Goal: Task Accomplishment & Management: Use online tool/utility

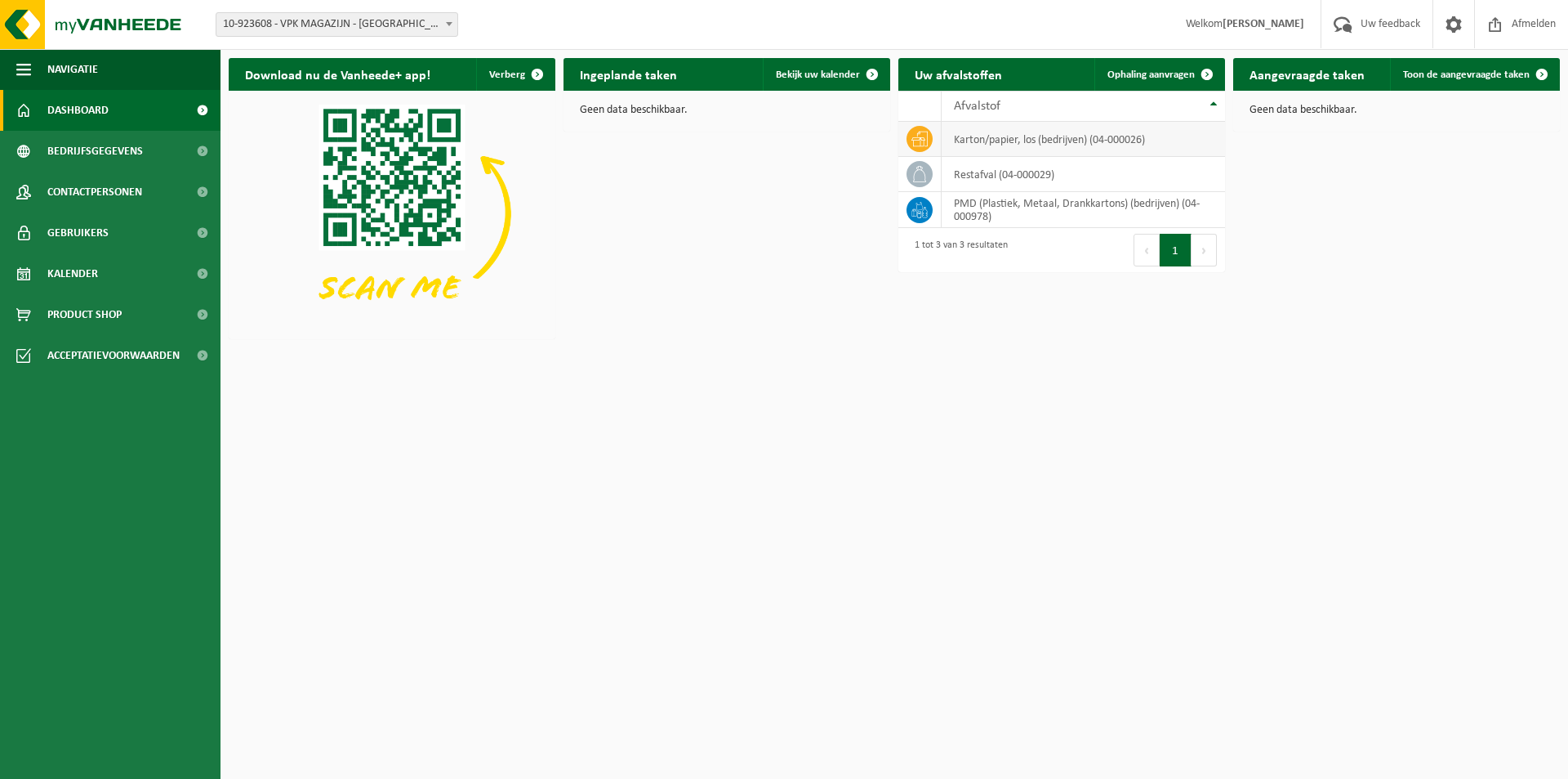
click at [1007, 144] on td "karton/papier, los (bedrijven) (04-000026)" at bounding box center [1084, 139] width 283 height 35
click at [961, 140] on td "karton/papier, los (bedrijven) (04-000026)" at bounding box center [1084, 139] width 283 height 35
click at [1177, 75] on span "Ophaling aanvragen" at bounding box center [1151, 74] width 87 height 11
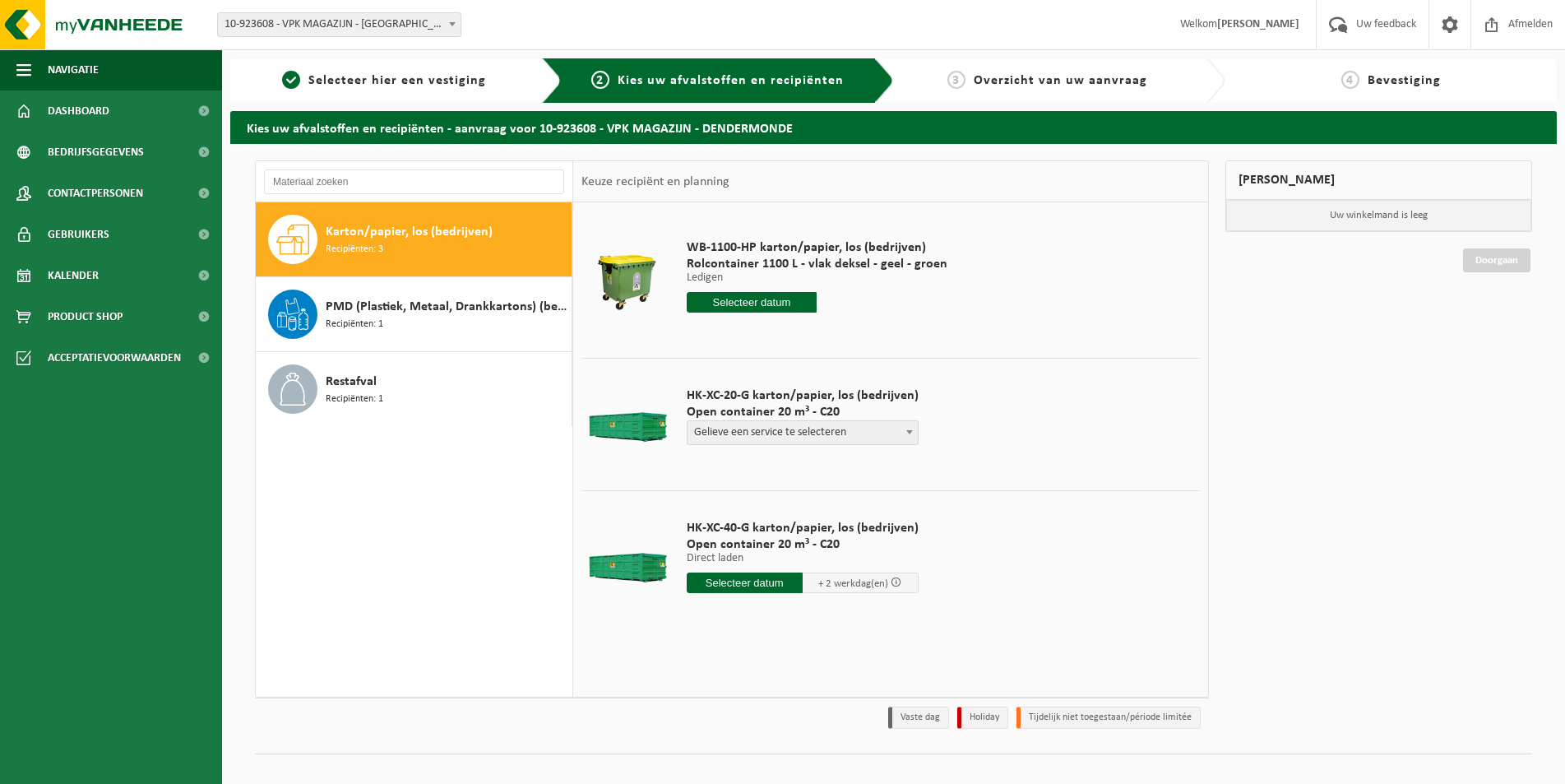
click at [817, 436] on span "Gelieve een service te selecteren" at bounding box center [803, 433] width 231 height 23
select select "TRAN-VEL-003591_HK-XC-20-GN-00_04-000026_268"
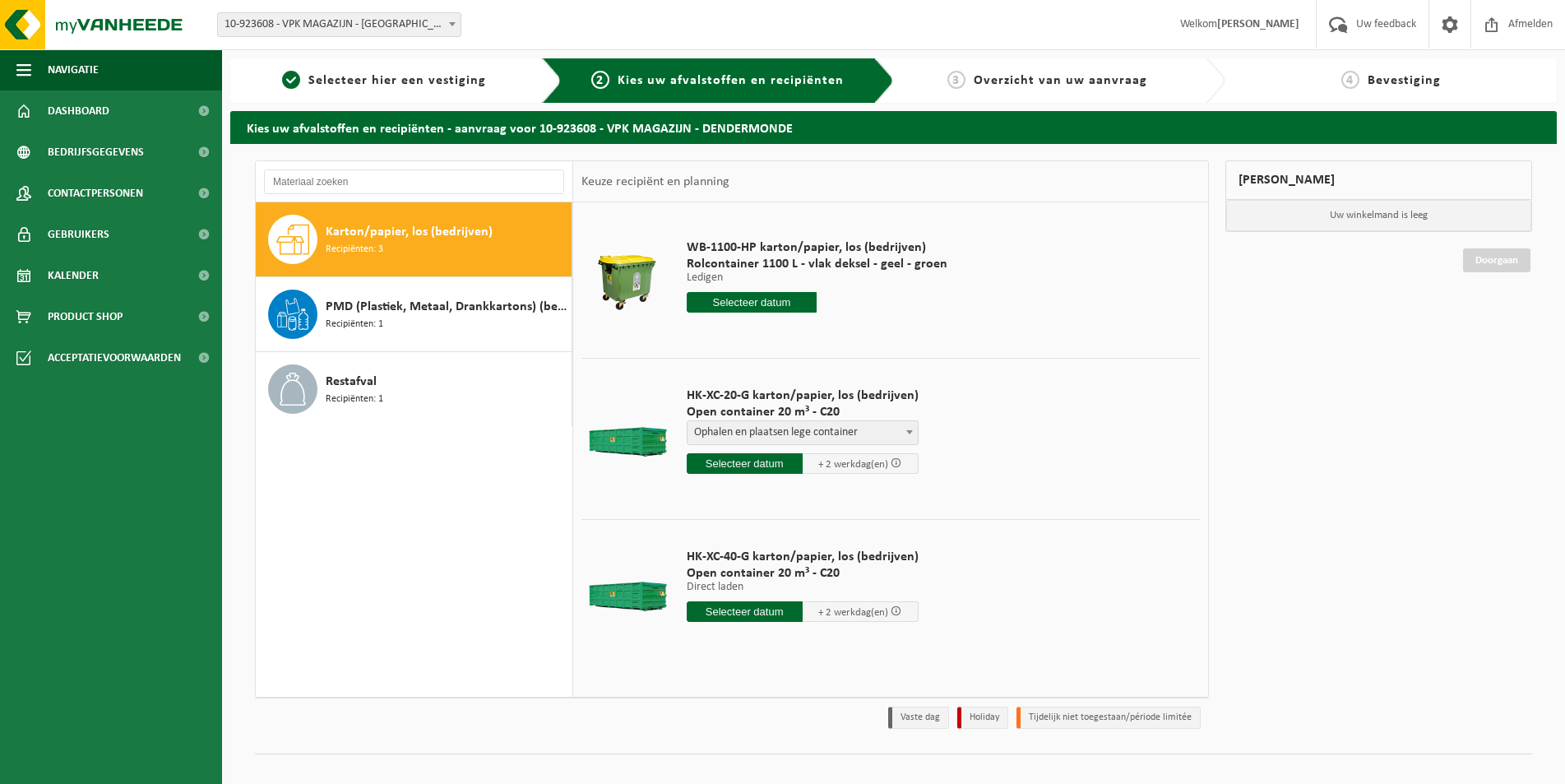
click at [765, 460] on input "text" at bounding box center [745, 463] width 116 height 21
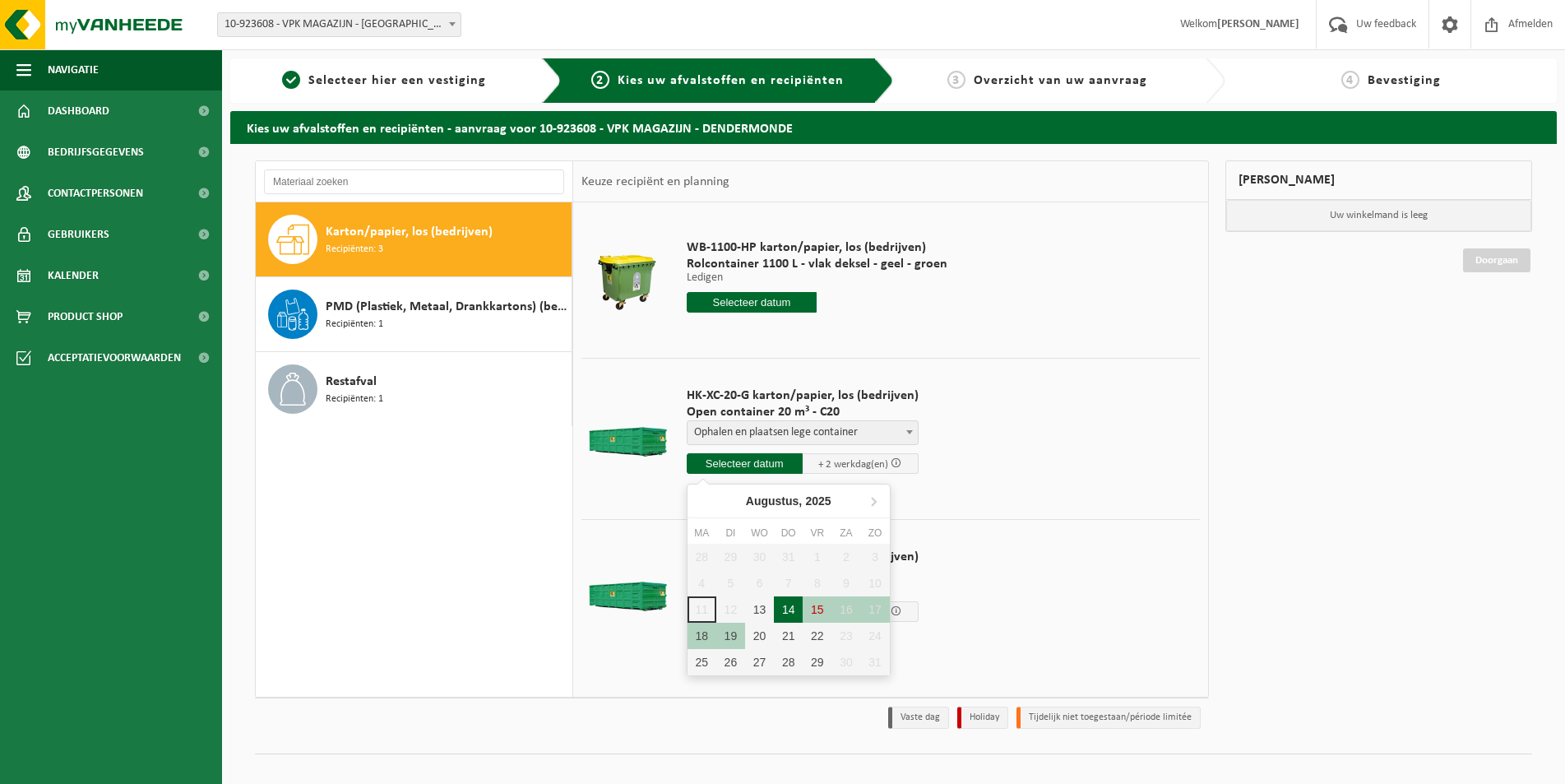
click at [792, 612] on div "14" at bounding box center [788, 610] width 29 height 27
type input "Van 2025-08-14"
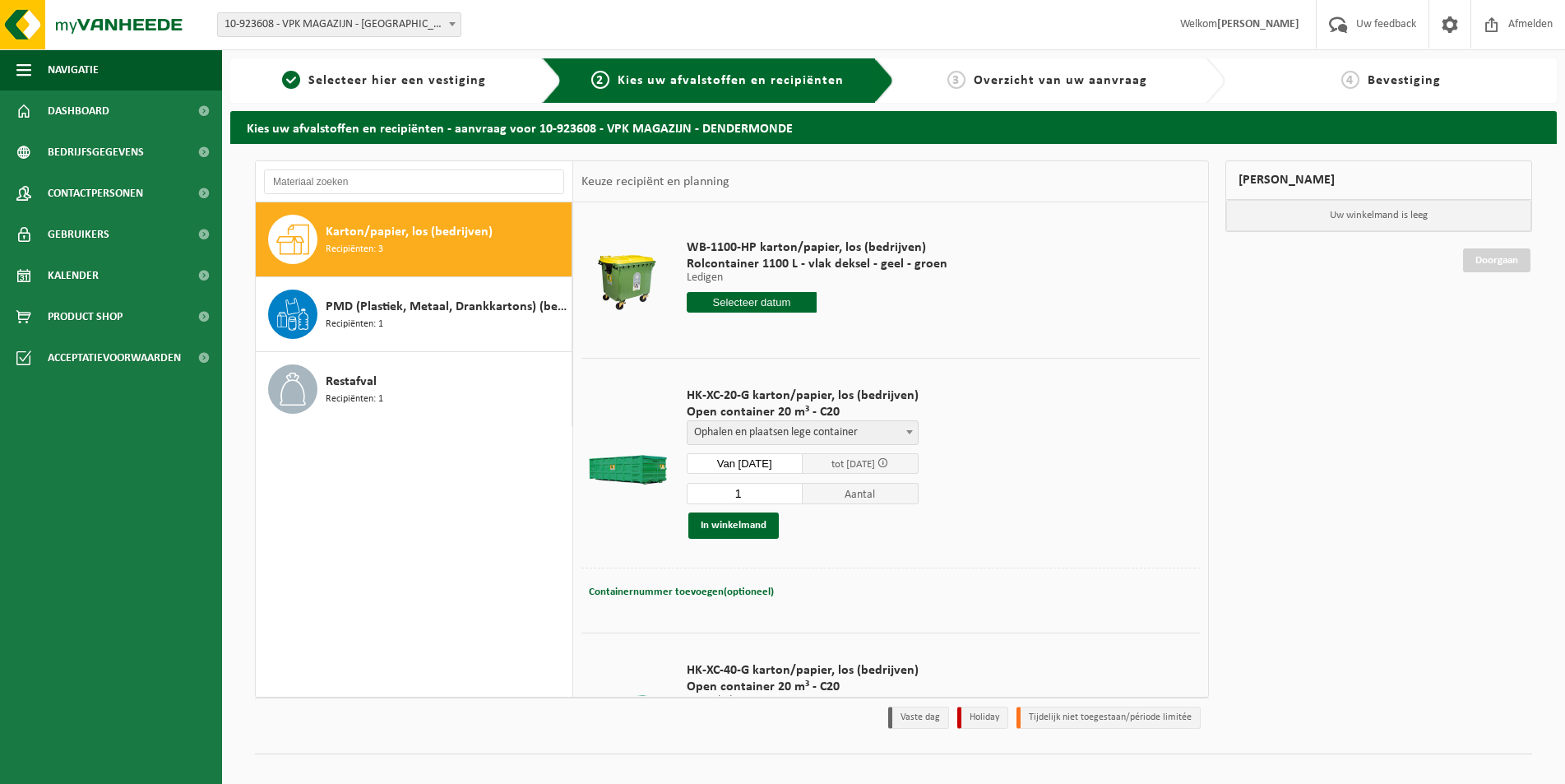
scroll to position [92, 0]
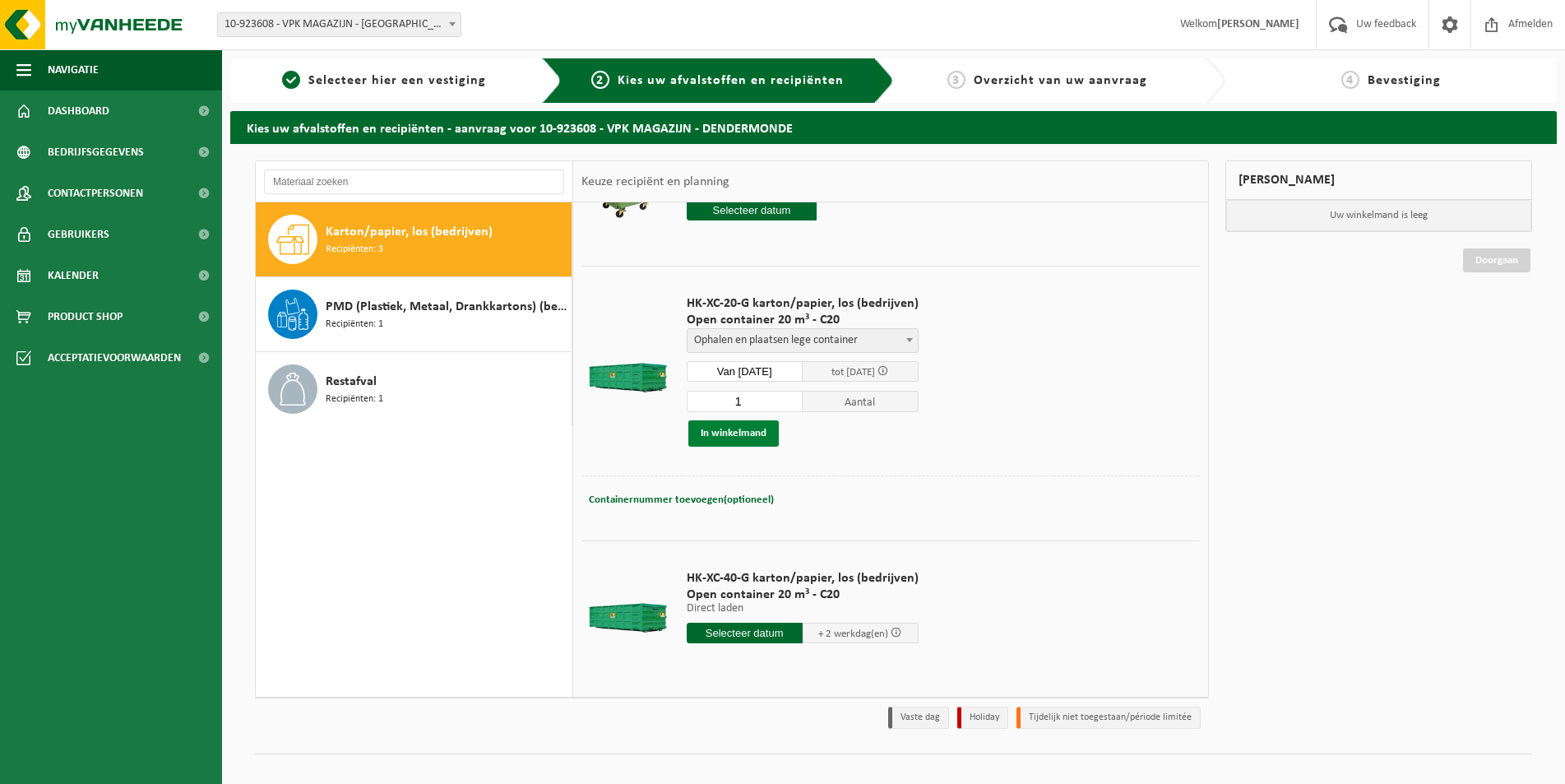
click at [739, 431] on button "In winkelmand" at bounding box center [734, 434] width 90 height 27
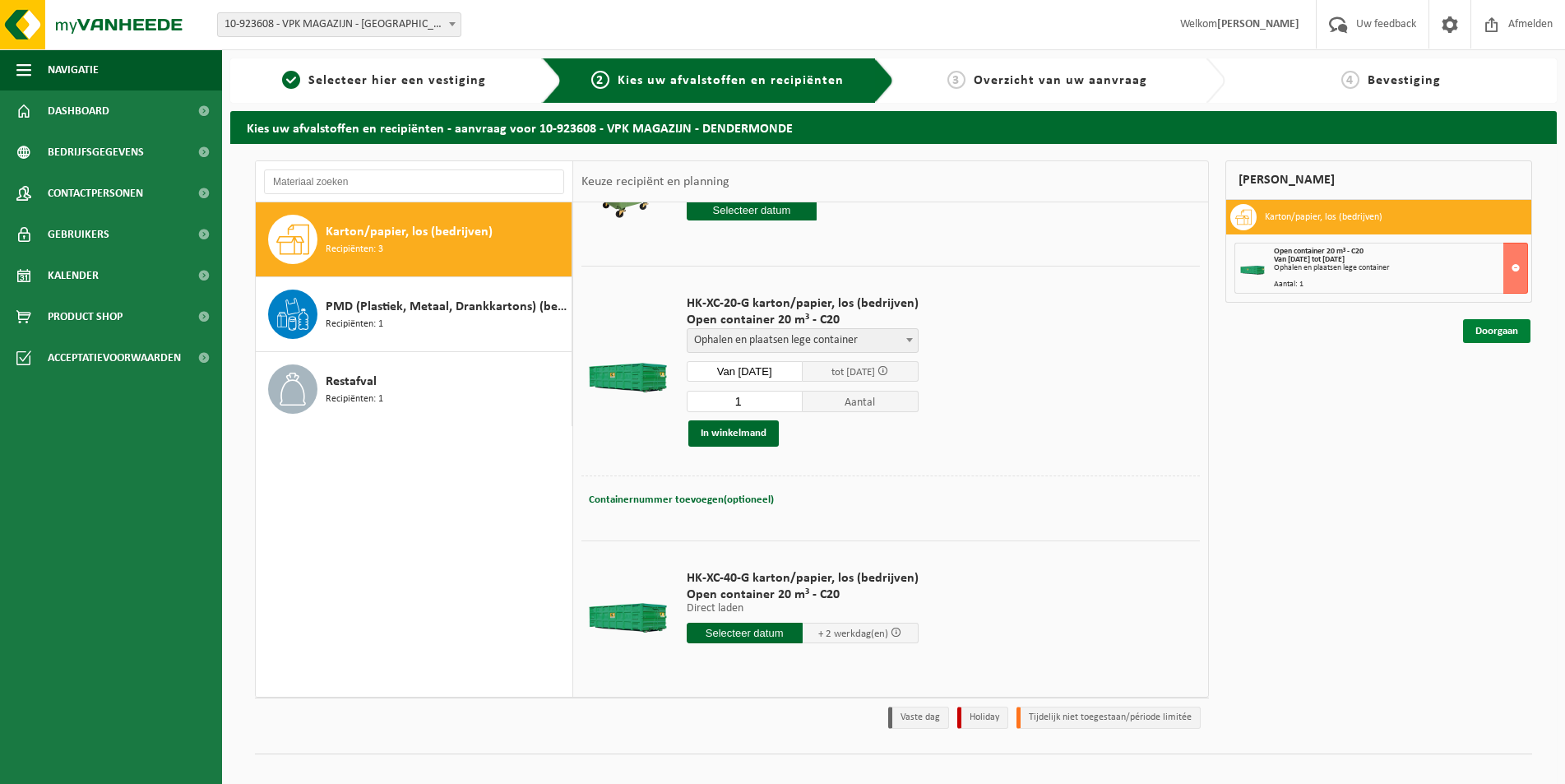
click at [1486, 329] on link "Doorgaan" at bounding box center [1496, 331] width 67 height 24
click at [683, 499] on span "Containernummer toevoegen(optioneel)" at bounding box center [681, 499] width 185 height 11
click at [1387, 280] on div "Open container 20 m³ - C20 Van 2025-08-14 tot 2025-08-16 Ophalen en plaatsen le…" at bounding box center [1400, 268] width 253 height 41
click at [1514, 265] on button at bounding box center [1516, 267] width 25 height 51
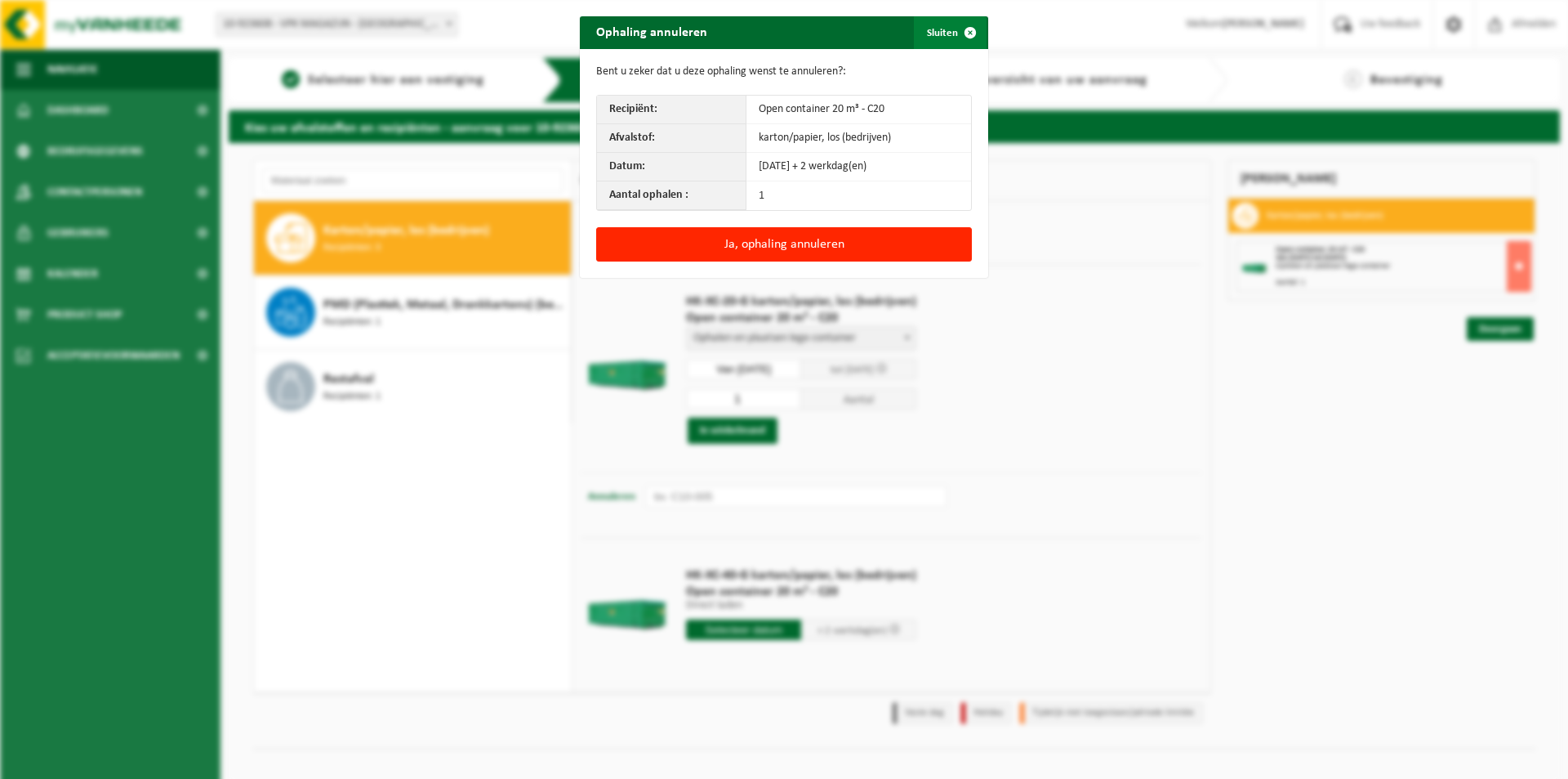
click at [960, 32] on span "button" at bounding box center [971, 33] width 33 height 33
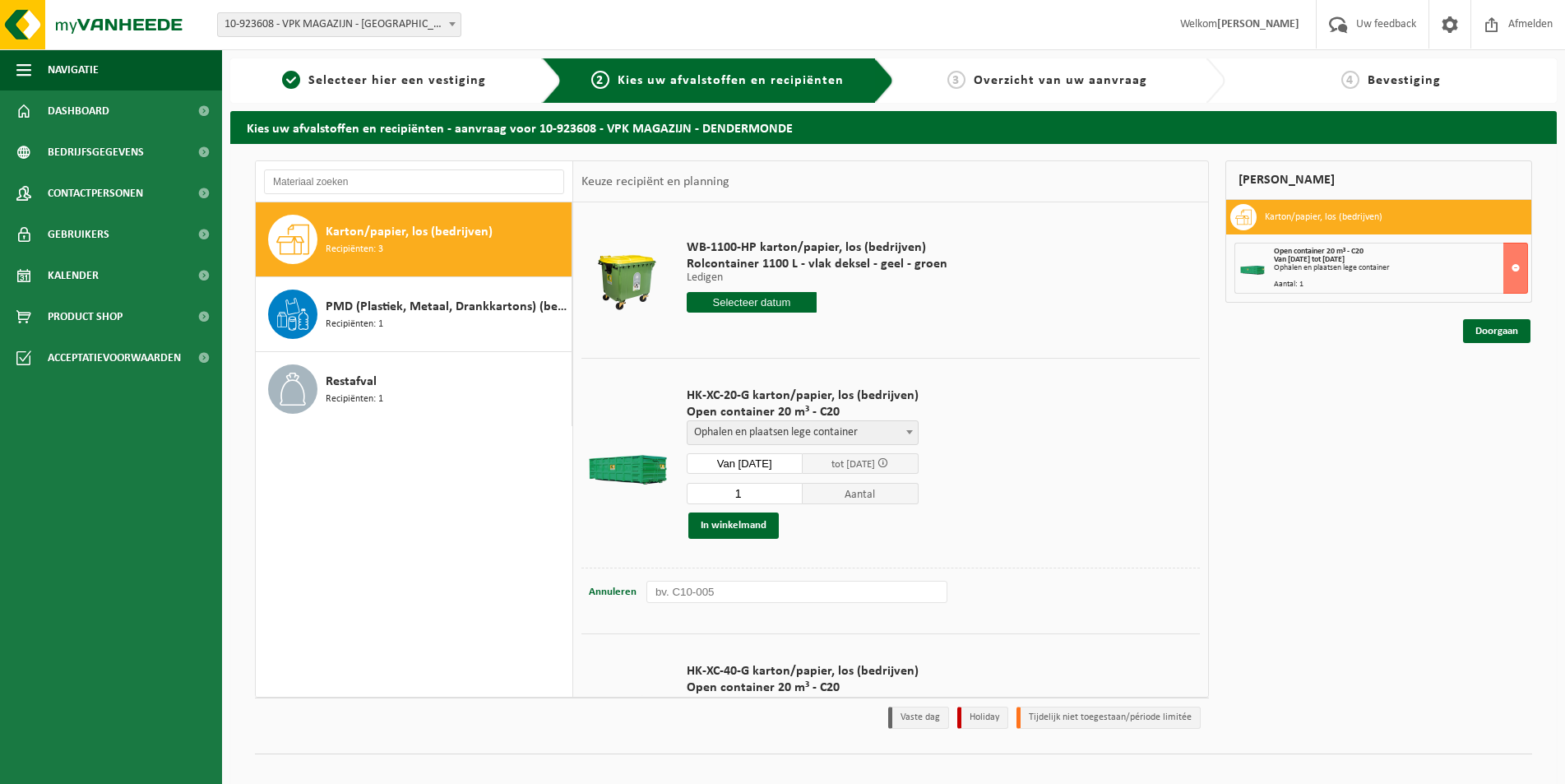
scroll to position [93, 0]
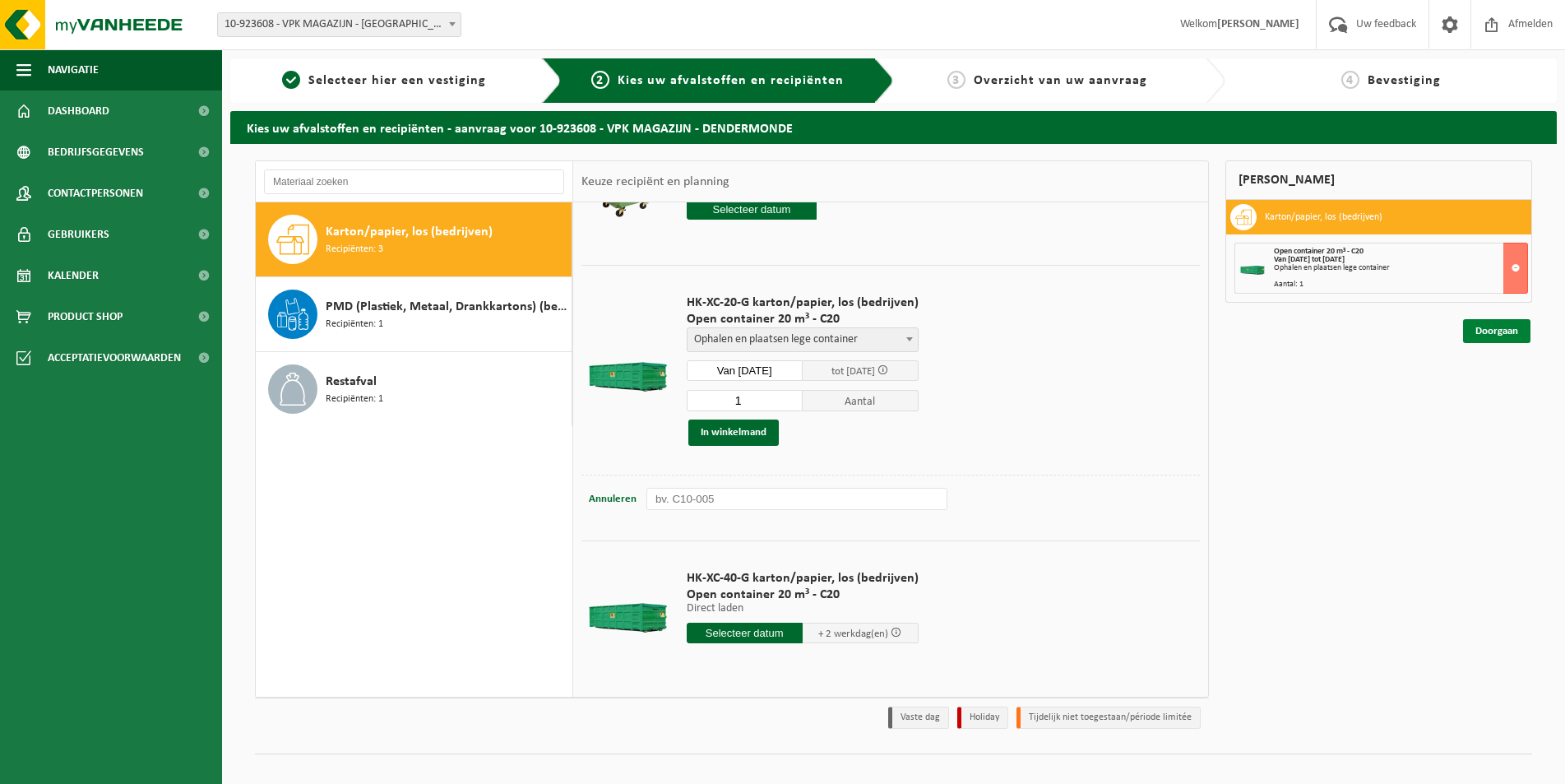
click at [1489, 330] on link "Doorgaan" at bounding box center [1496, 331] width 67 height 24
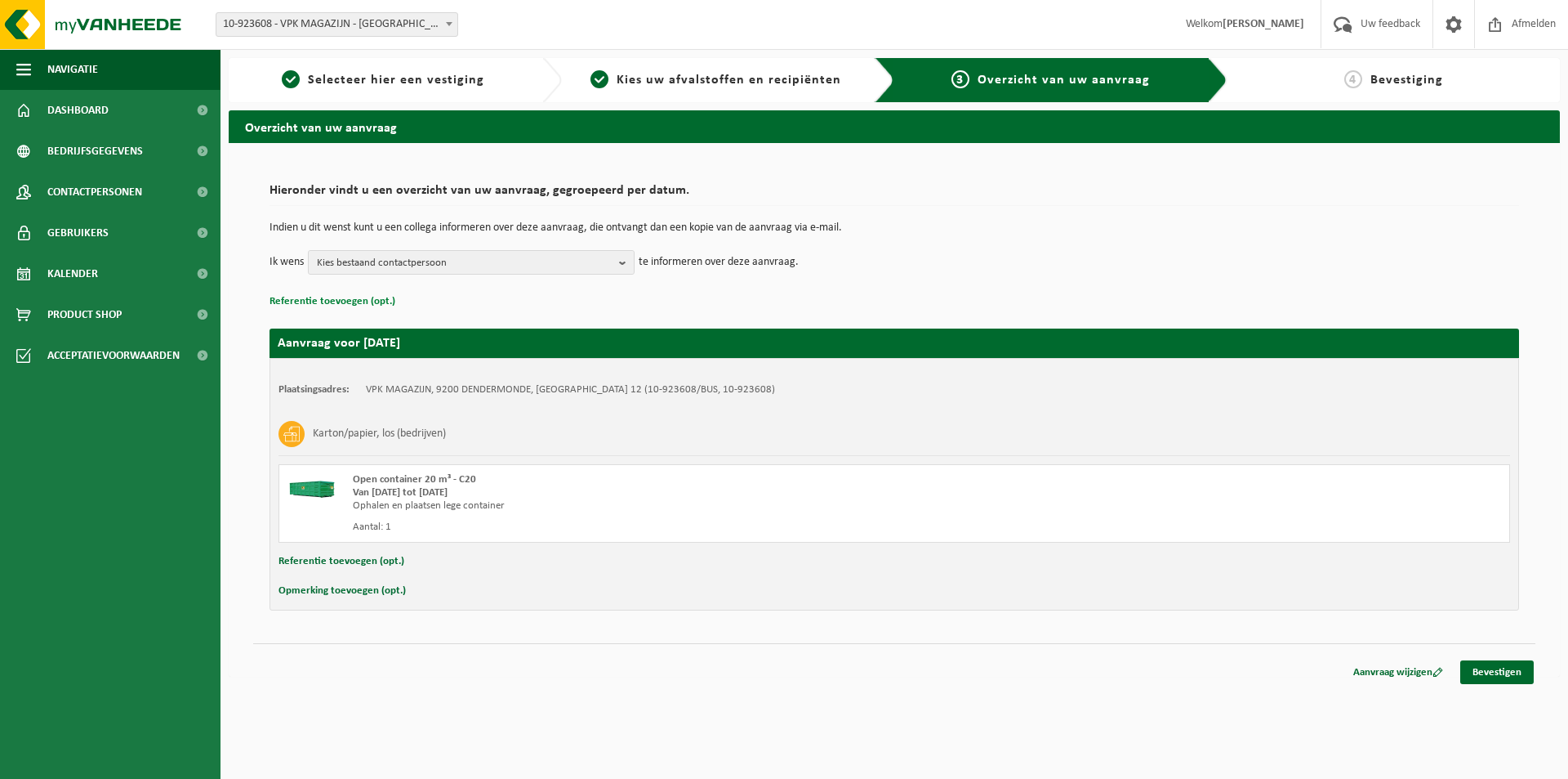
click at [357, 300] on button "Referentie toevoegen (opt.)" at bounding box center [332, 302] width 126 height 21
click at [310, 592] on button "Opmerking toevoegen (opt.)" at bounding box center [342, 591] width 128 height 21
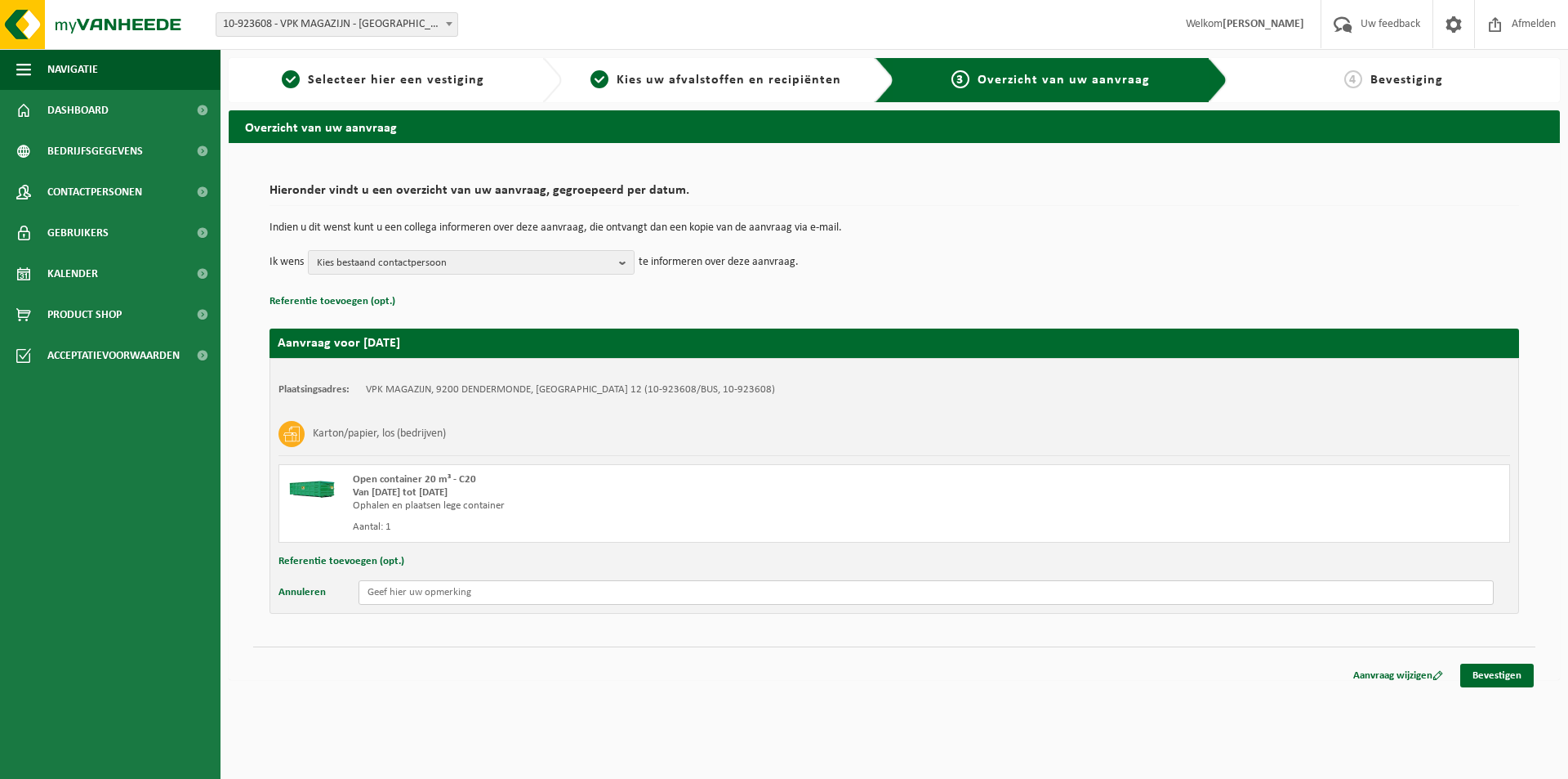
click at [448, 594] on input "text" at bounding box center [926, 593] width 1135 height 25
type input "b"
type input "container te lossen bij VPK Oudegem, ben aanwezig in Bosveld tussen 6 en 13 u"
click at [547, 672] on div "Hieronder vindt u een overzicht van uw aanvraag, gegroepeerd per datum. Indien …" at bounding box center [895, 411] width 1332 height 537
click at [1502, 669] on link "Bevestigen" at bounding box center [1496, 675] width 73 height 24
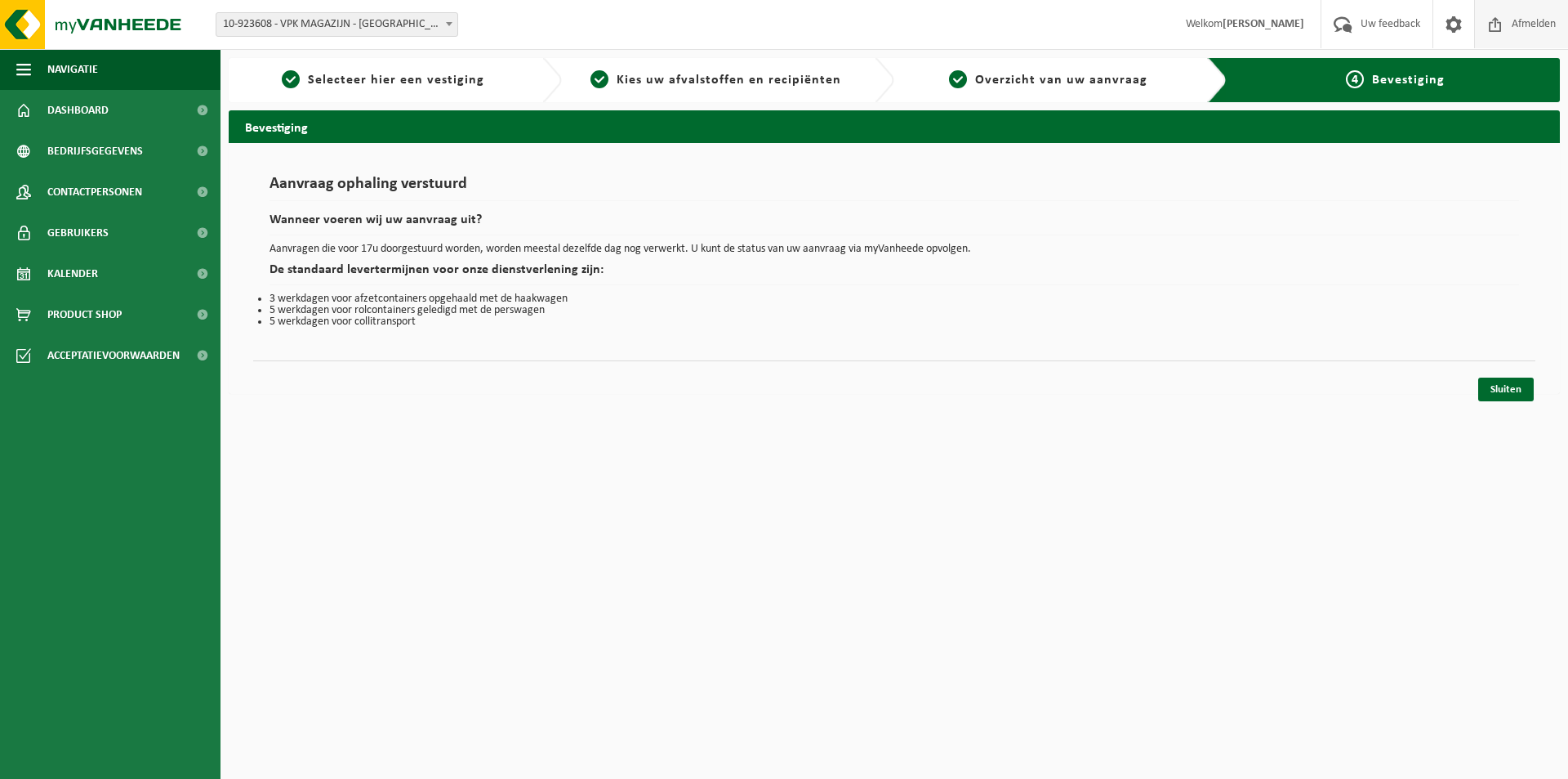
click at [1529, 21] on span "Afmelden" at bounding box center [1533, 24] width 52 height 48
